Goal: Check status

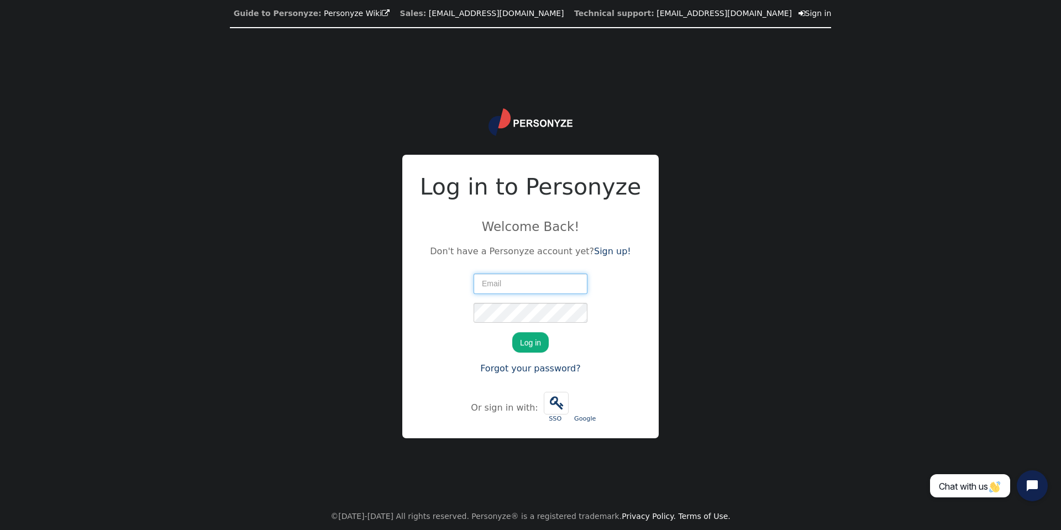
type input "[PERSON_NAME][EMAIL_ADDRESS][DOMAIN_NAME]"
click at [530, 339] on button "Log in" at bounding box center [530, 342] width 36 height 20
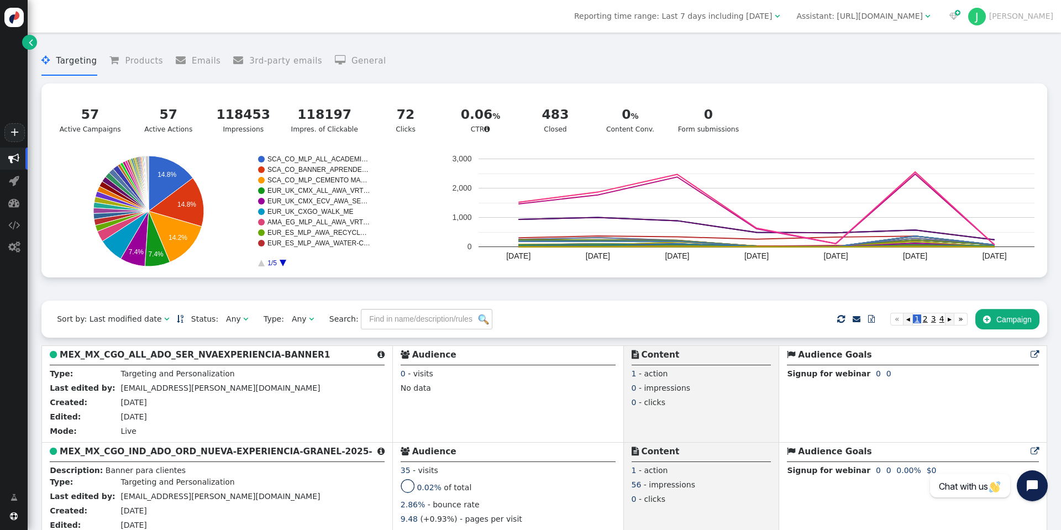
click at [743, 20] on span "Reporting time range: Last 7 days including [DATE]" at bounding box center [673, 16] width 198 height 9
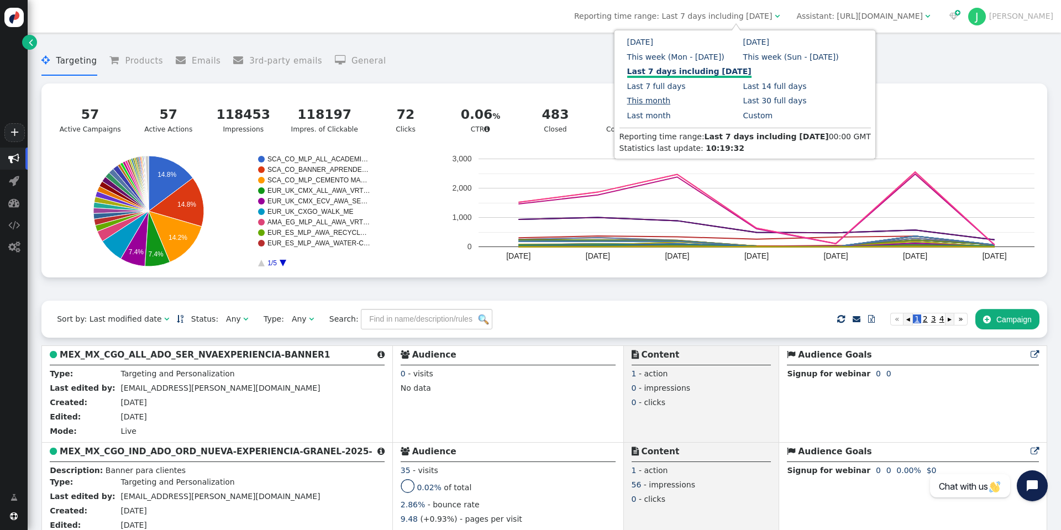
click at [671, 96] on link "This month" at bounding box center [649, 100] width 44 height 9
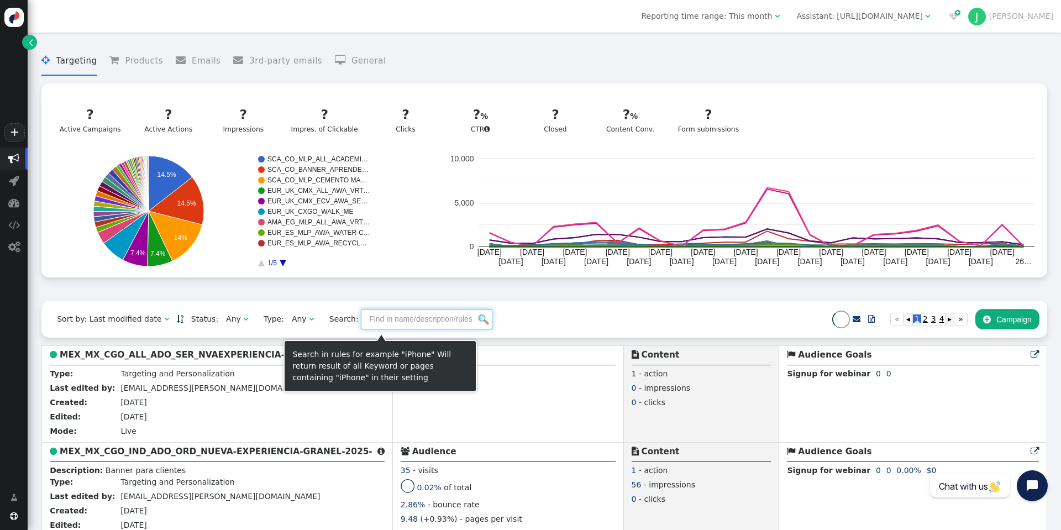
click at [402, 319] on input "text" at bounding box center [427, 319] width 132 height 20
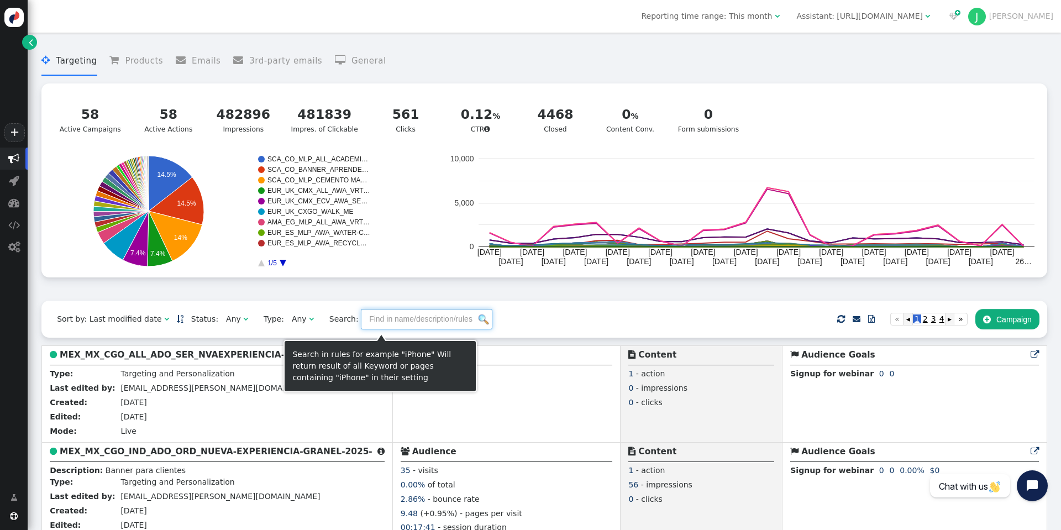
click at [402, 319] on input "text" at bounding box center [427, 319] width 132 height 20
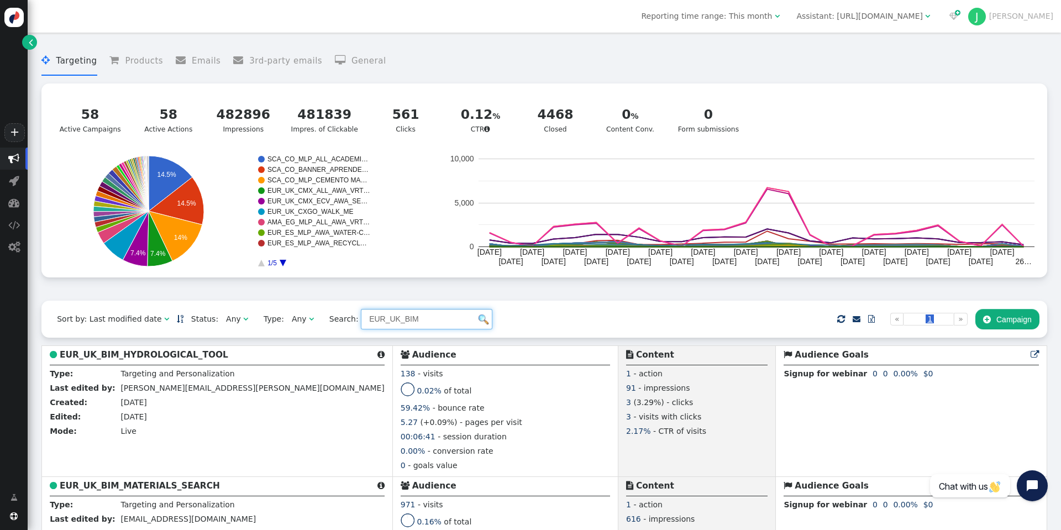
type input "EUR_UK_BIM"
click at [580, 294] on div " Targeting  Products  Emails  3rd-party emails  General ? Active Campaigns…" at bounding box center [544, 170] width 1006 height 262
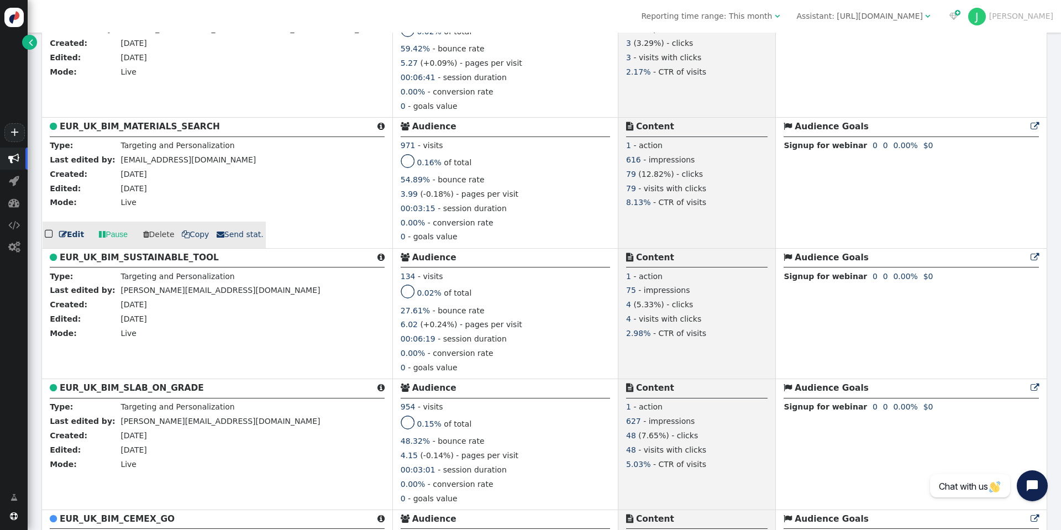
scroll to position [387, 0]
